Goal: Browse casually: Explore the website without a specific task or goal

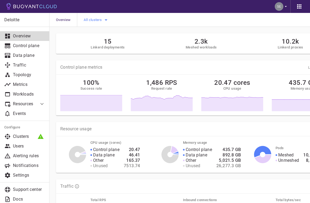
click at [106, 20] on icon "button" at bounding box center [106, 20] width 6 height 6
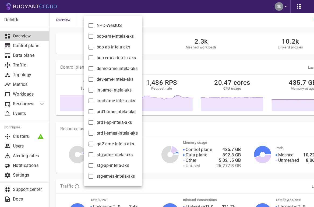
click at [186, 20] on div at bounding box center [157, 103] width 314 height 207
